Goal: Find specific page/section: Find specific page/section

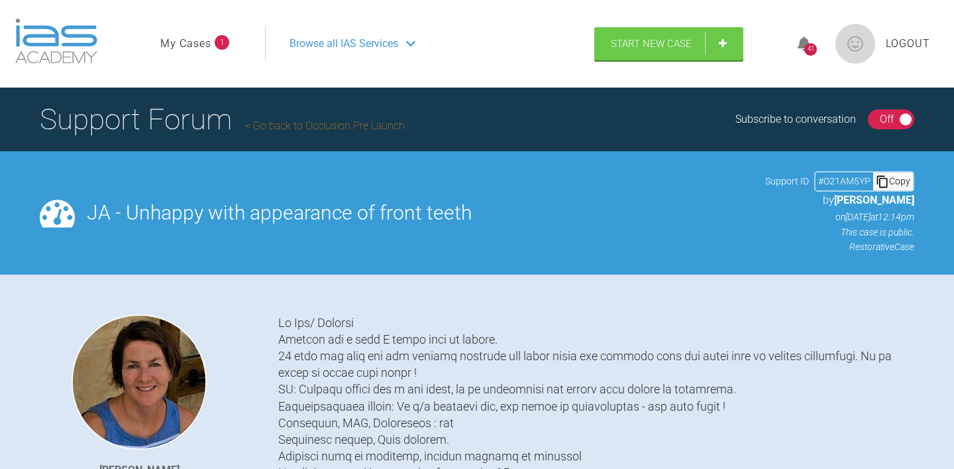
click at [191, 43] on link "My Cases" at bounding box center [185, 43] width 51 height 17
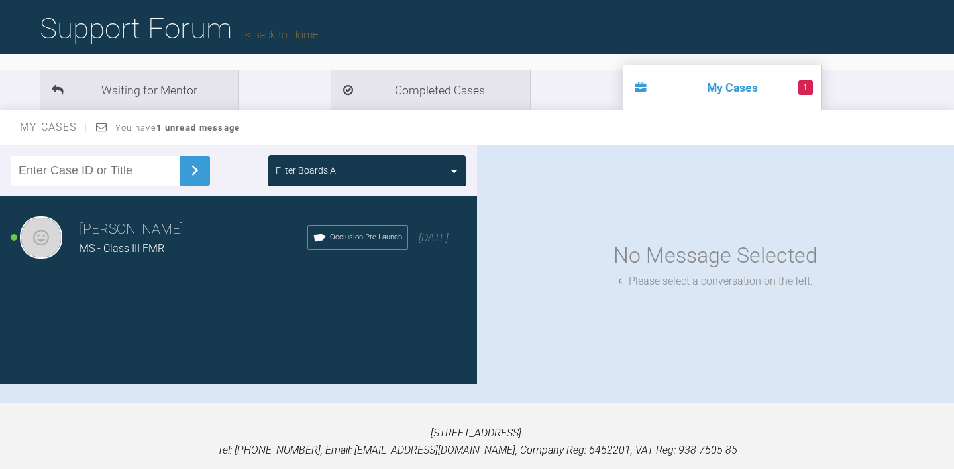
scroll to position [102, 0]
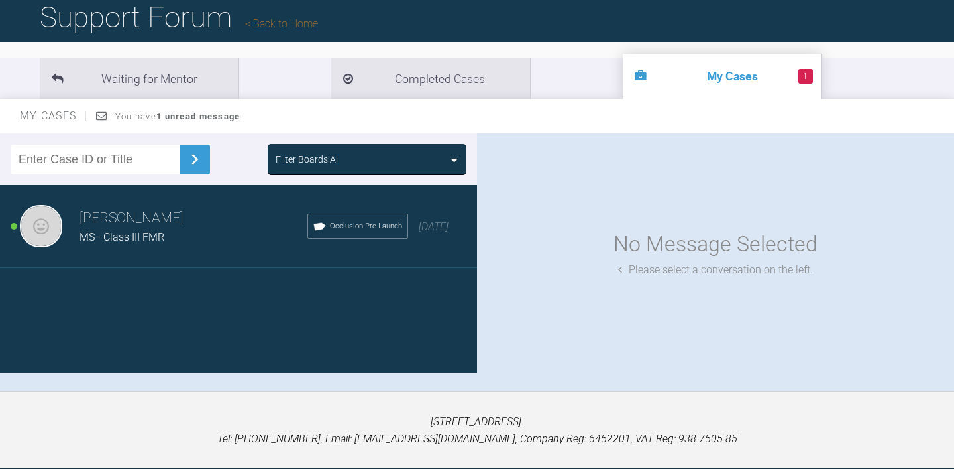
click at [200, 236] on div "MS - Class III FMR" at bounding box center [194, 237] width 228 height 17
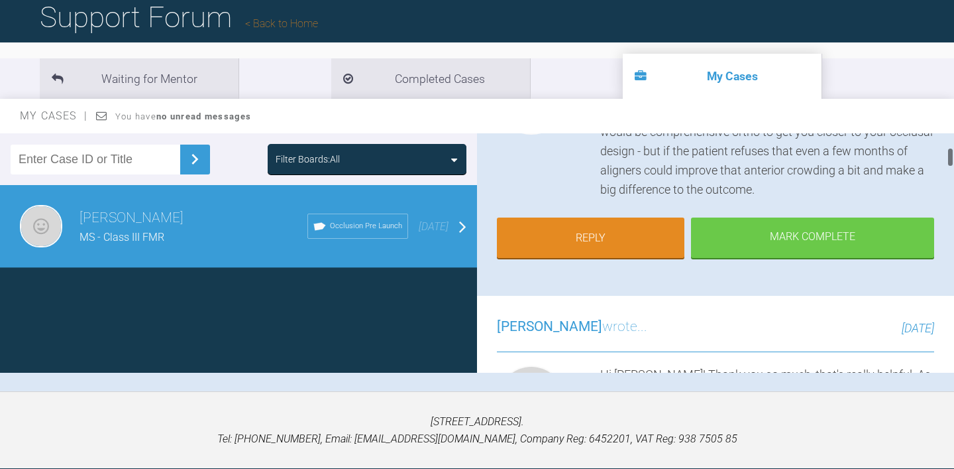
scroll to position [0, 0]
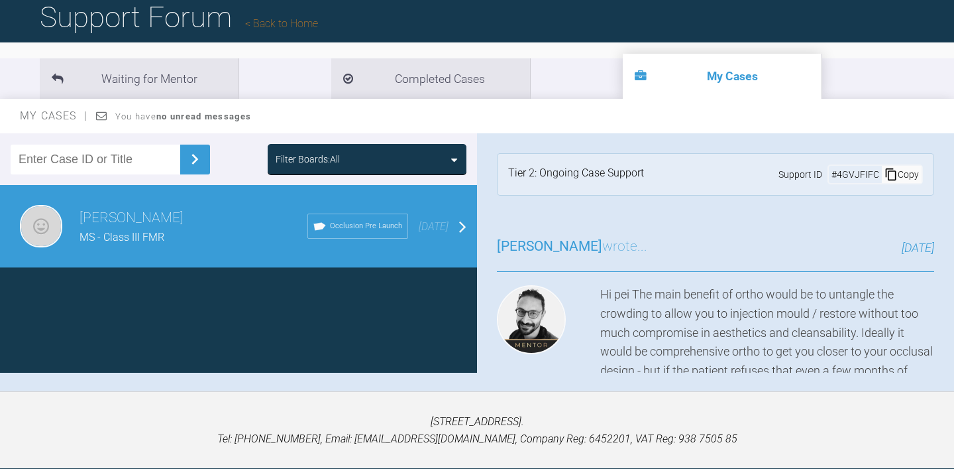
click at [416, 158] on div "Filter Boards: All" at bounding box center [367, 159] width 183 height 15
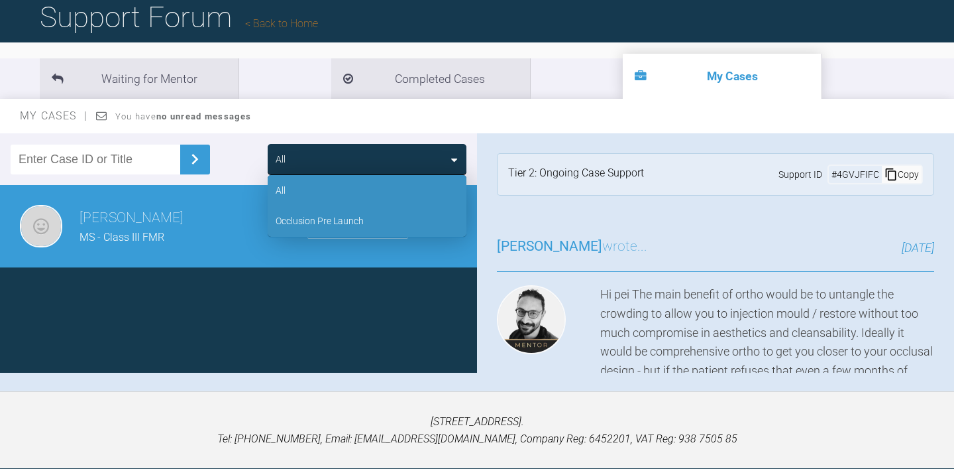
click at [340, 220] on div "Occlusion Pre Launch" at bounding box center [320, 220] width 88 height 15
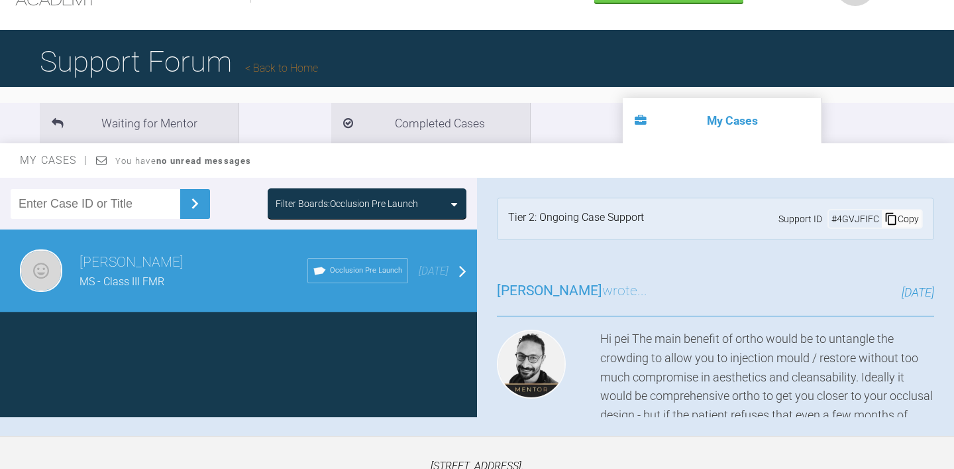
scroll to position [47, 0]
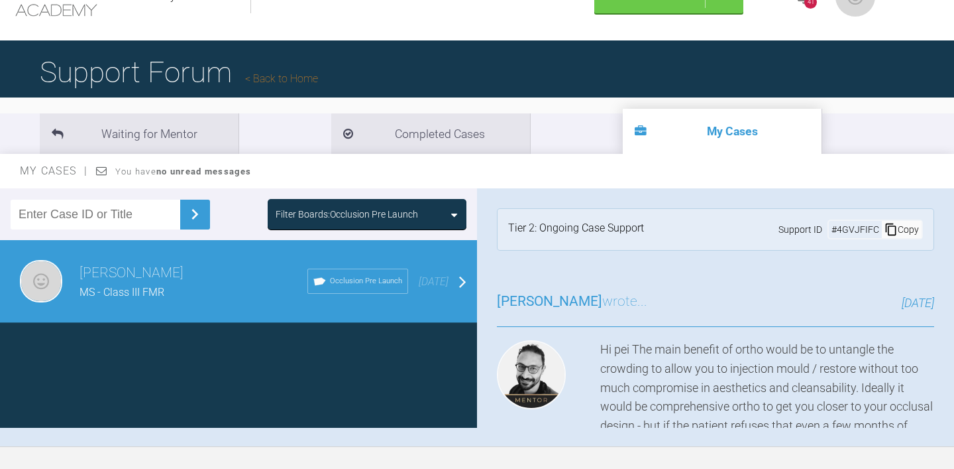
click at [288, 80] on link "Back to Home" at bounding box center [281, 78] width 73 height 13
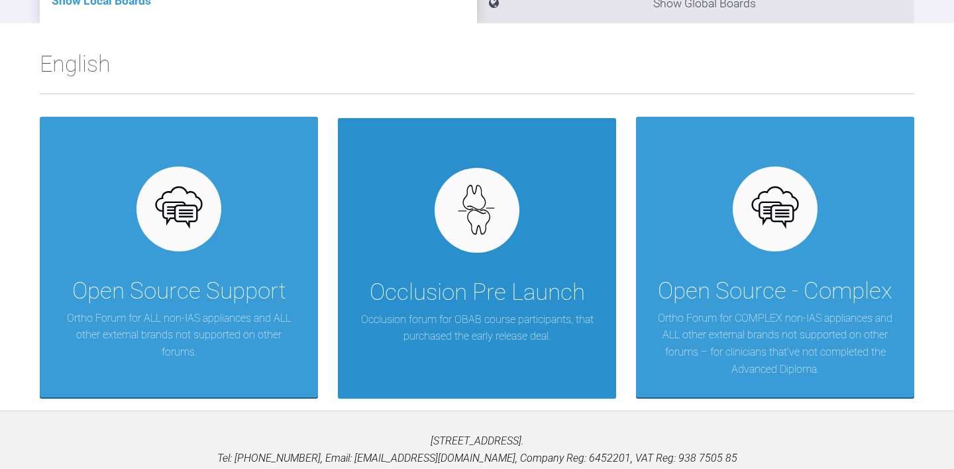
scroll to position [239, 0]
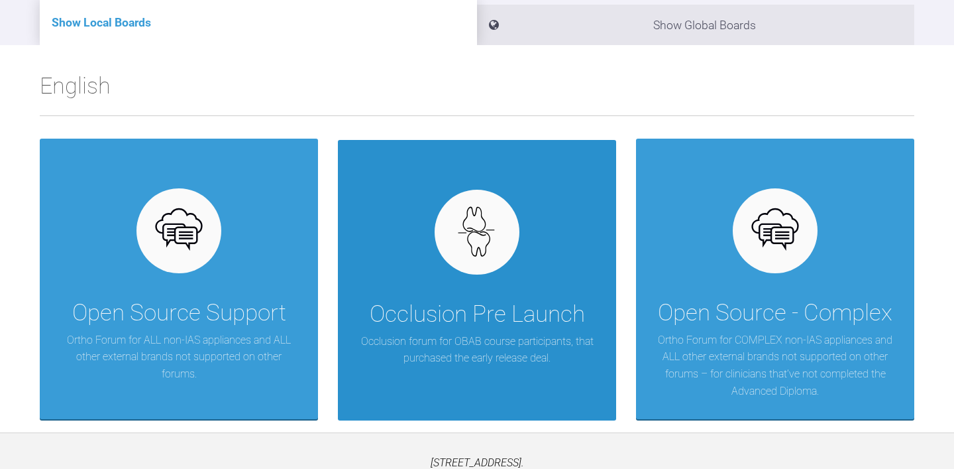
click at [498, 304] on div "Occlusion Pre Launch" at bounding box center [477, 314] width 215 height 37
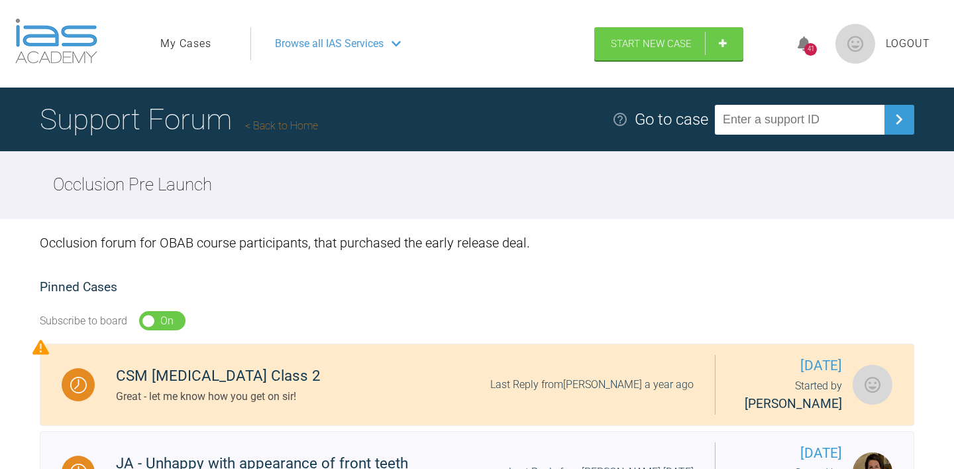
click at [396, 42] on icon at bounding box center [396, 43] width 9 height 11
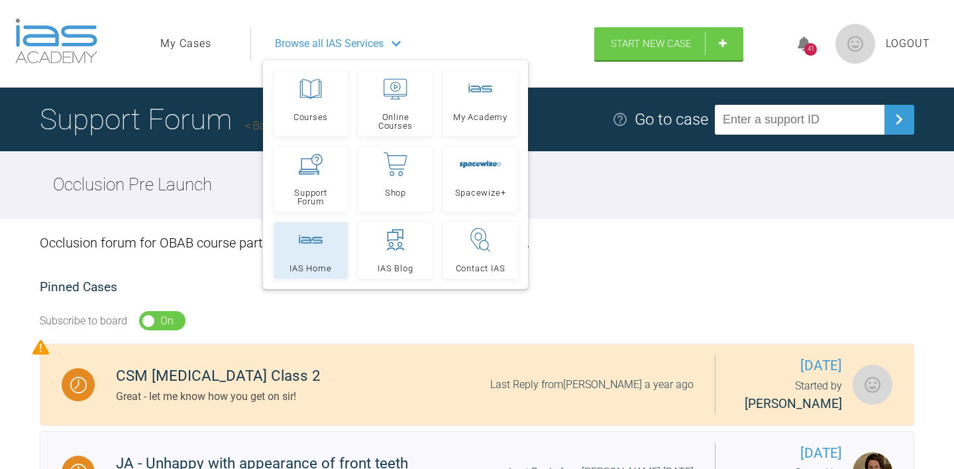
click at [310, 247] on div at bounding box center [311, 240] width 24 height 24
